Goal: Transaction & Acquisition: Purchase product/service

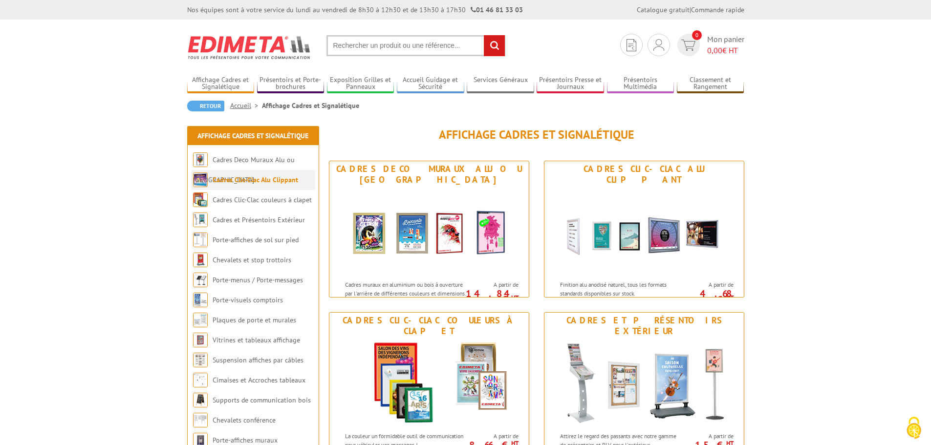
click at [249, 181] on link "Cadres Clic-Clac Alu Clippant" at bounding box center [256, 179] width 86 height 9
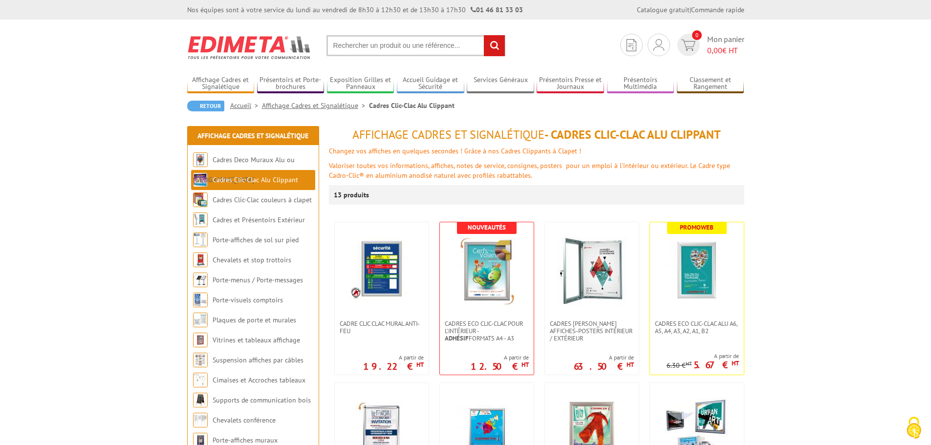
click at [349, 48] on input "text" at bounding box center [415, 45] width 179 height 21
type input "cadre double clic clac"
click at [484, 35] on input "rechercher" at bounding box center [494, 45] width 21 height 21
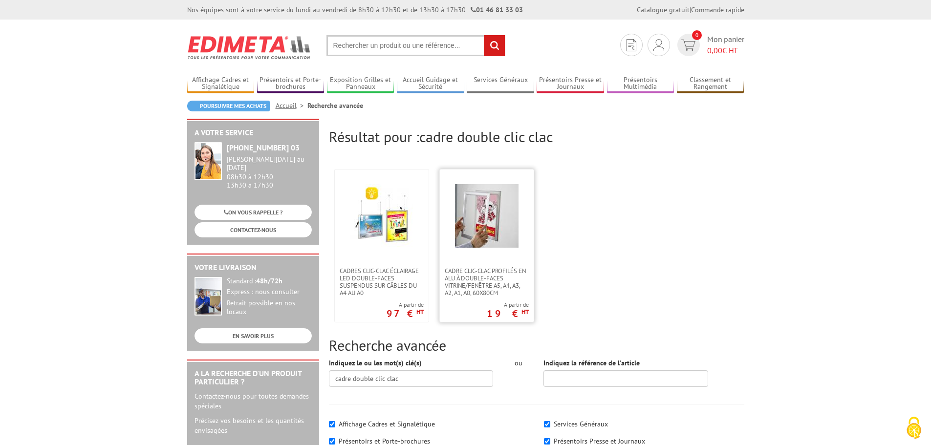
click at [504, 215] on img at bounding box center [487, 216] width 64 height 64
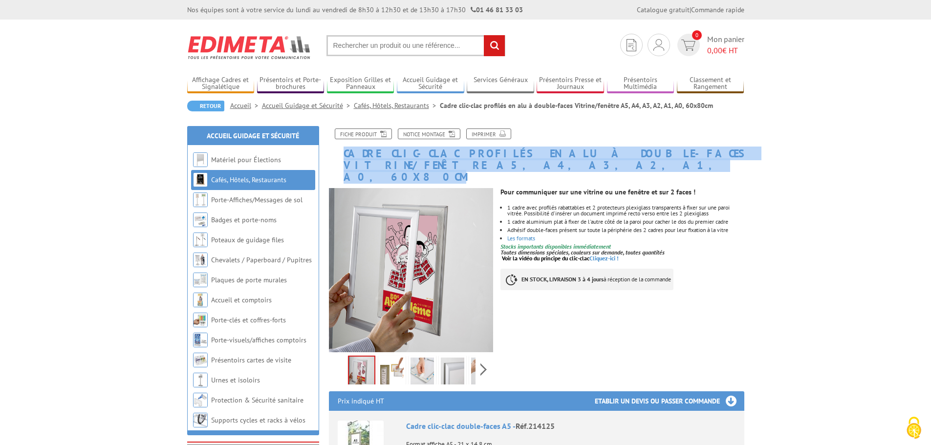
drag, startPoint x: 342, startPoint y: 149, endPoint x: 440, endPoint y: 160, distance: 98.9
click at [440, 160] on h1 "Cadre clic-clac profilés en alu à double-faces Vitrine/fenêtre A5, A4, A3, A2, …" at bounding box center [537, 156] width 430 height 55
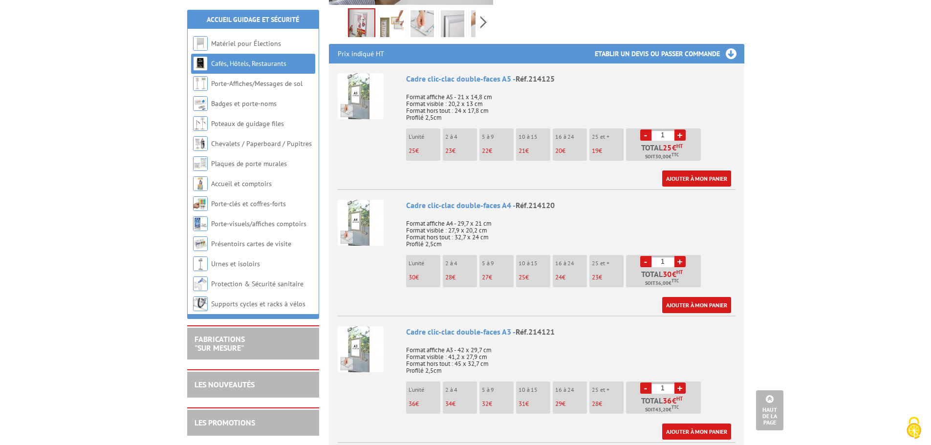
scroll to position [391, 0]
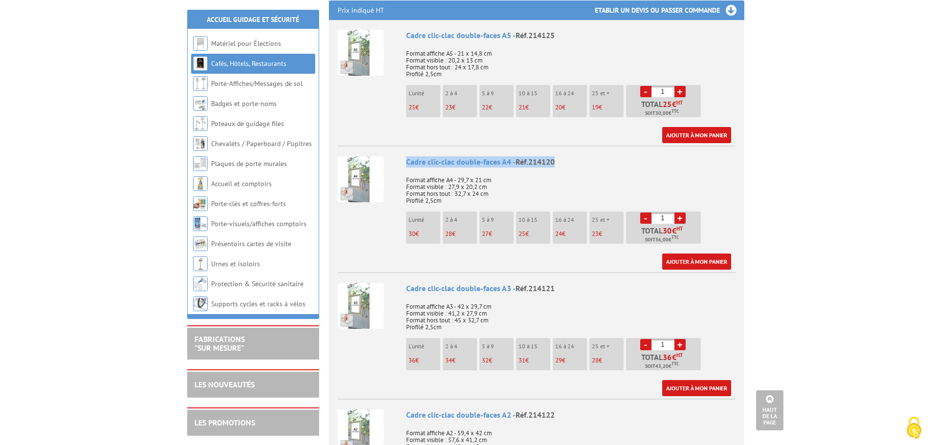
drag, startPoint x: 560, startPoint y: 147, endPoint x: 403, endPoint y: 153, distance: 157.4
click at [403, 153] on li "Cadre clic-clac double-faces A4 - Réf.214120 Format affiche A4 - 29,7 x 21 cm F…" at bounding box center [537, 208] width 398 height 124
copy div "Cadre clic-clac double-faces A4 - Réf.214120"
